Goal: Task Accomplishment & Management: Use online tool/utility

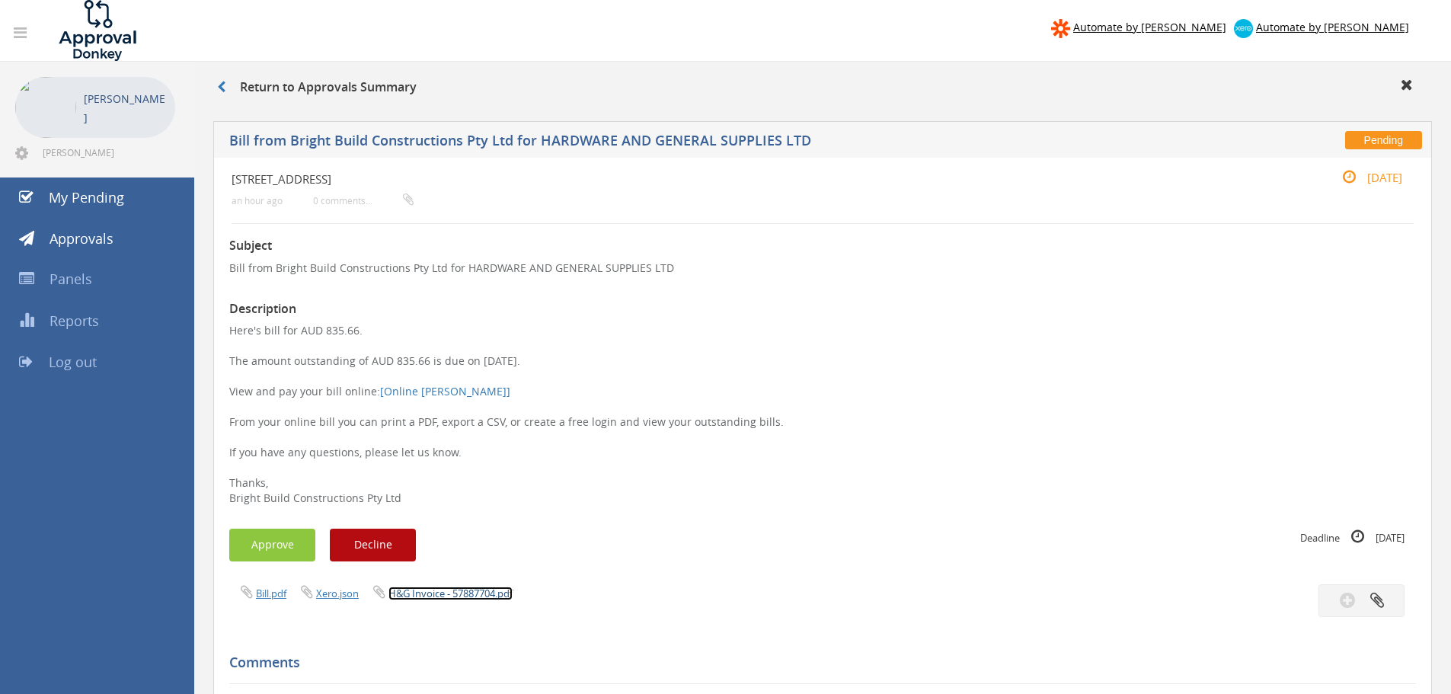
click at [441, 596] on link "H&G Invoice - 57887704.pdf" at bounding box center [450, 593] width 124 height 14
click at [46, 193] on link "My Pending" at bounding box center [97, 197] width 194 height 41
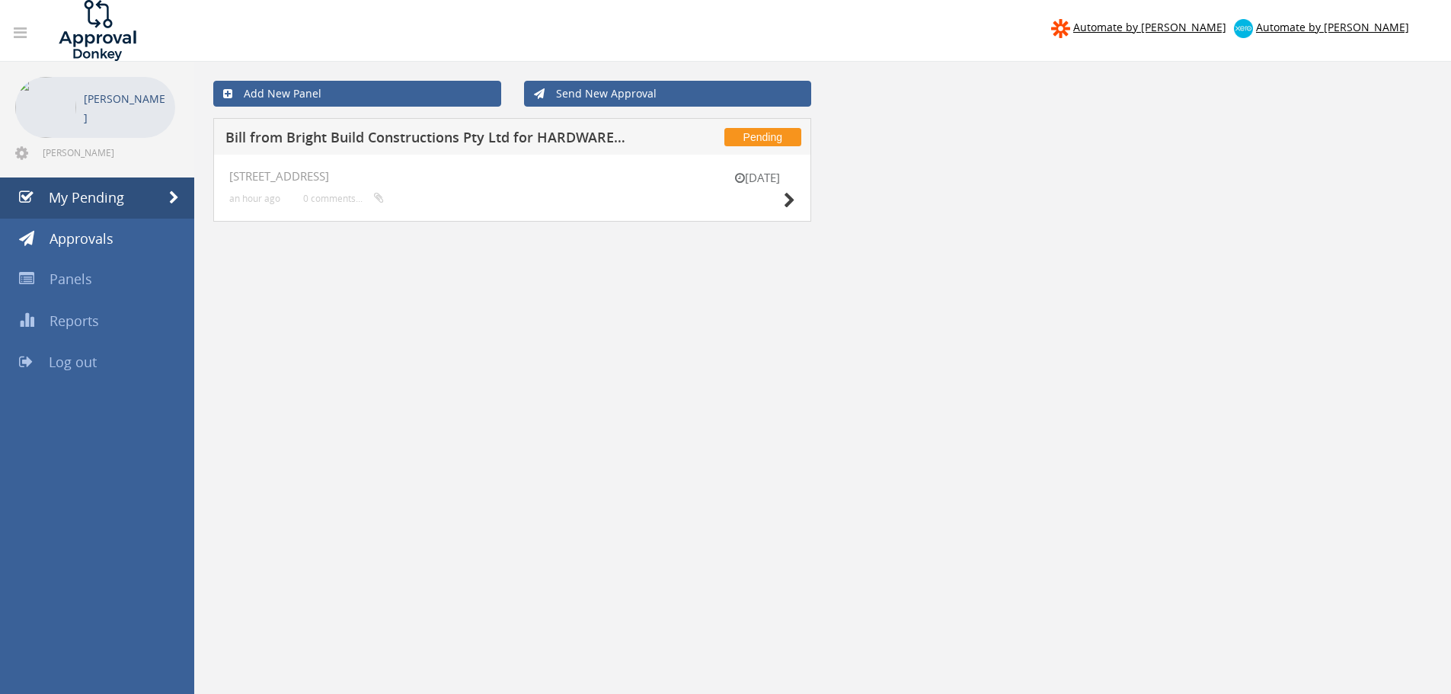
click at [382, 132] on h5 "Bill from Bright Build Constructions Pty Ltd for HARDWARE AND GENERAL SUPPLIES …" at bounding box center [425, 139] width 401 height 19
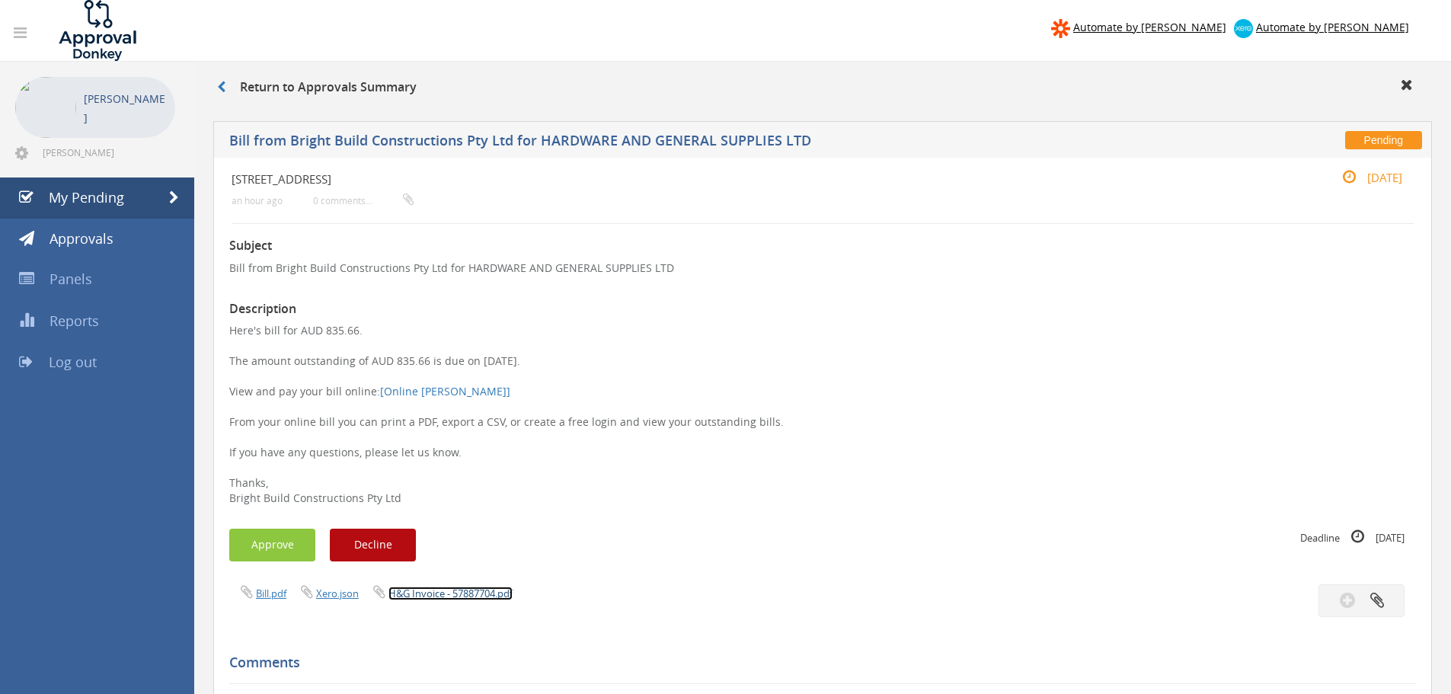
click at [480, 598] on link "H&G Invoice - 57887704.pdf" at bounding box center [450, 593] width 124 height 14
click at [277, 531] on button "Approve" at bounding box center [272, 545] width 86 height 33
